Goal: Find specific page/section: Find specific page/section

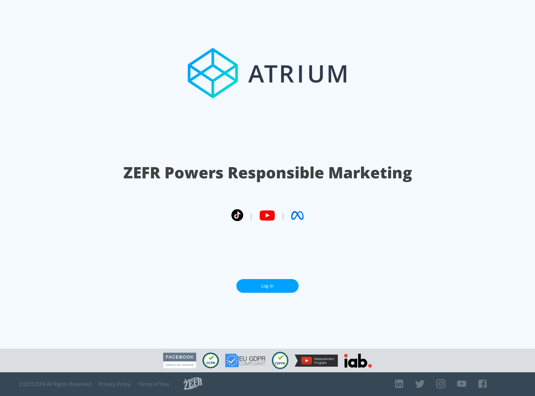
click at [268, 285] on link "Log In" at bounding box center [267, 286] width 62 height 14
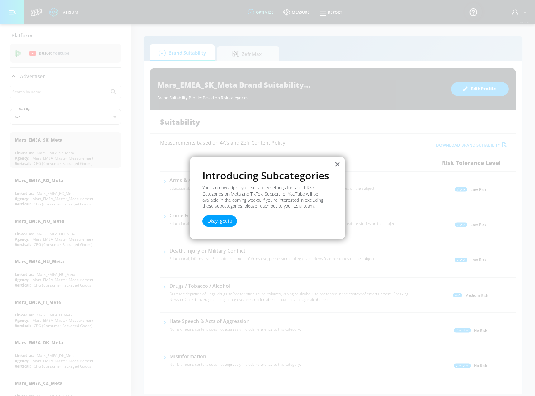
click at [336, 165] on button "×" at bounding box center [338, 164] width 6 height 10
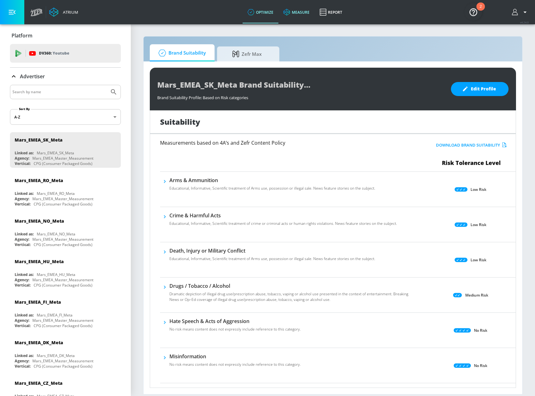
click at [298, 15] on link "measure" at bounding box center [296, 12] width 36 height 22
